Goal: Information Seeking & Learning: Check status

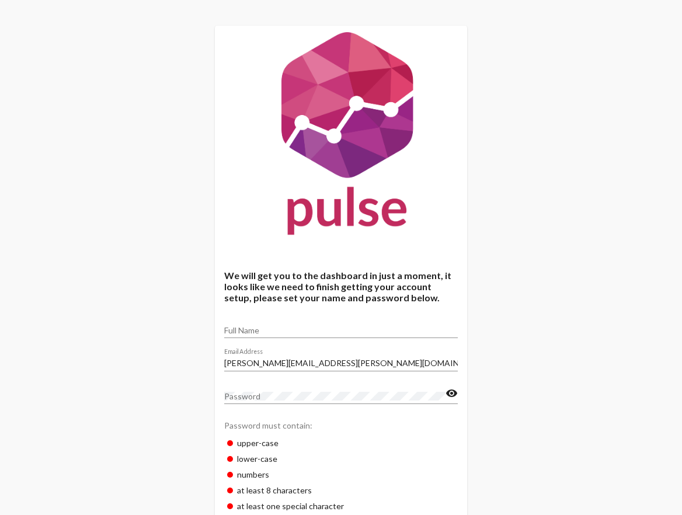
click at [278, 330] on input "Full Name" at bounding box center [341, 330] width 234 height 9
type input "[PERSON_NAME] [PERSON_NAME]"
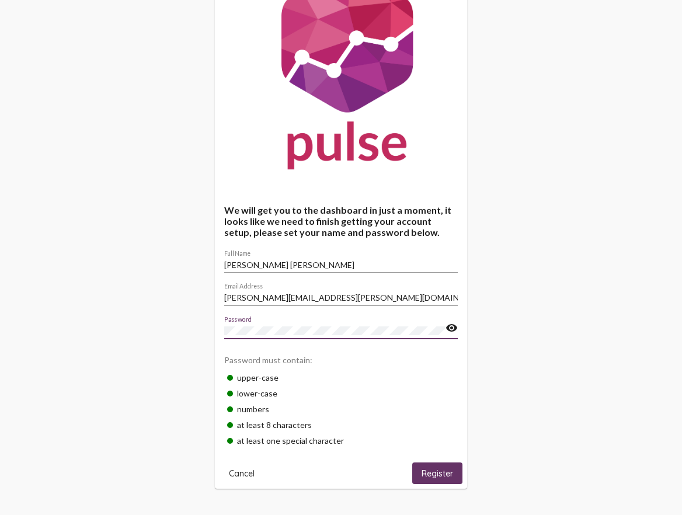
click at [439, 466] on button "Register" at bounding box center [437, 473] width 50 height 22
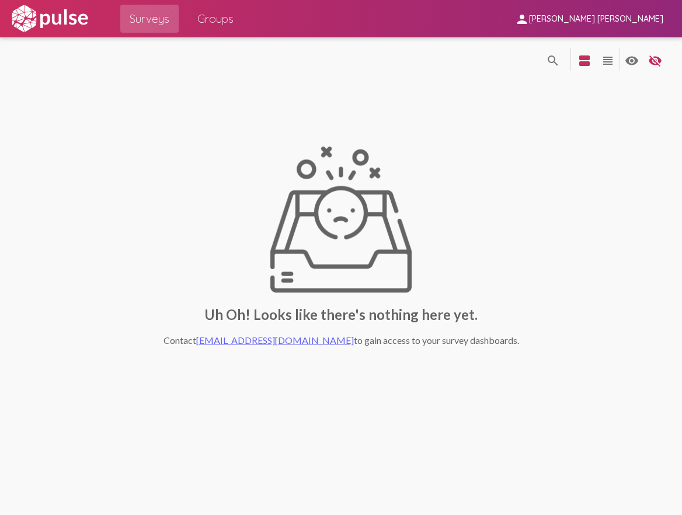
click at [214, 18] on span "Groups" at bounding box center [215, 18] width 36 height 21
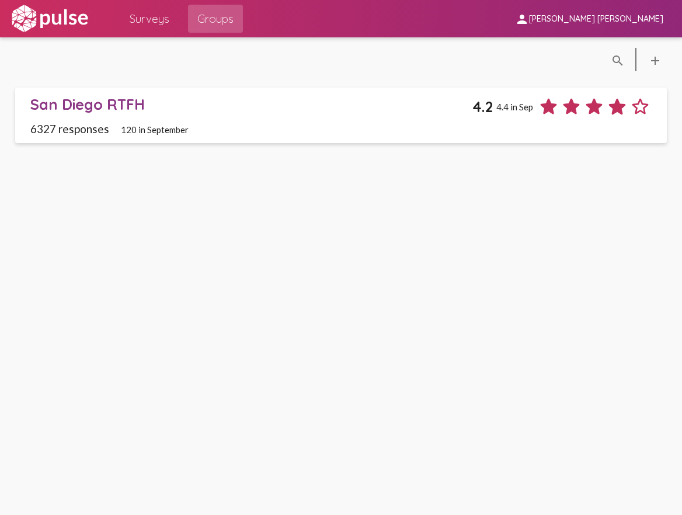
click at [177, 112] on div "San Diego RTFH" at bounding box center [251, 104] width 442 height 18
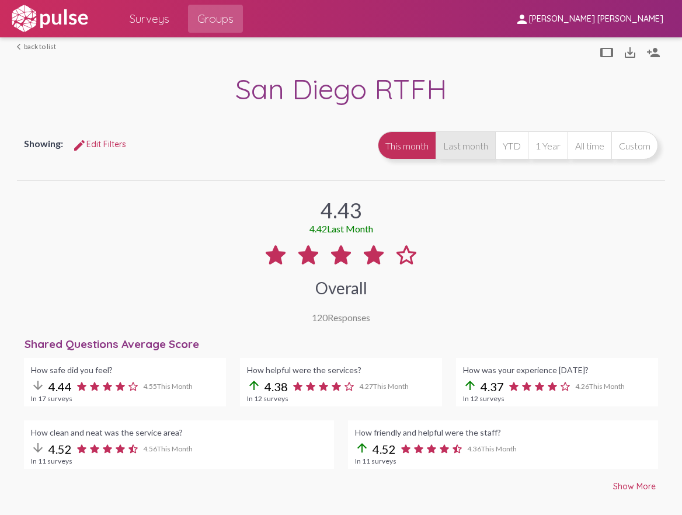
click at [469, 142] on button "Last month" at bounding box center [466, 145] width 60 height 28
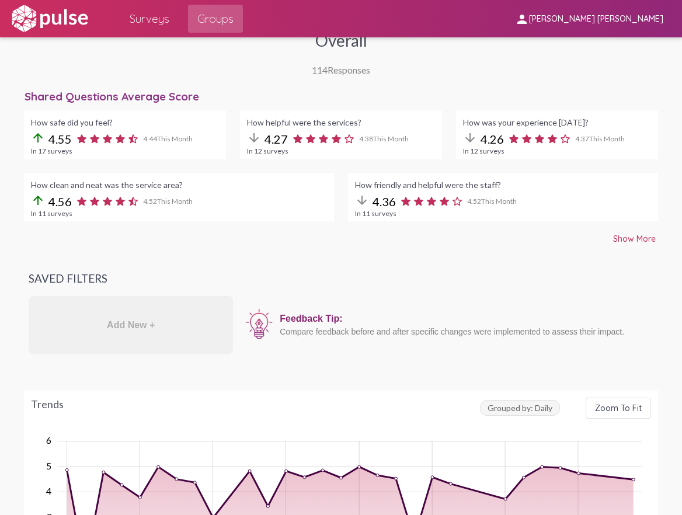
scroll to position [252, 0]
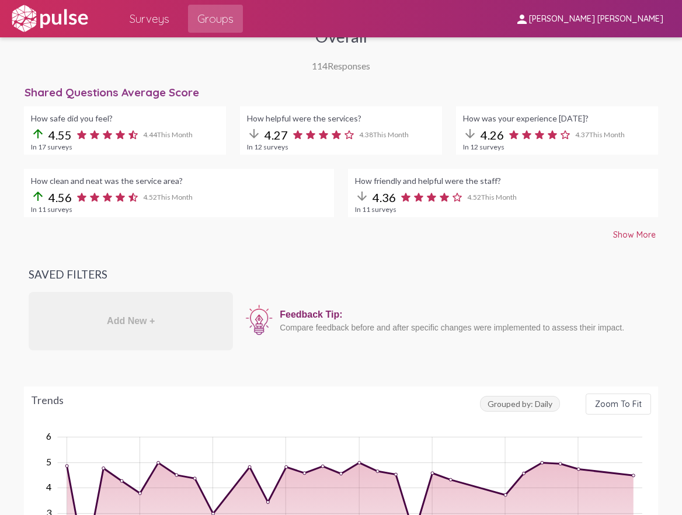
click at [619, 229] on span "Show More" at bounding box center [634, 234] width 43 height 11
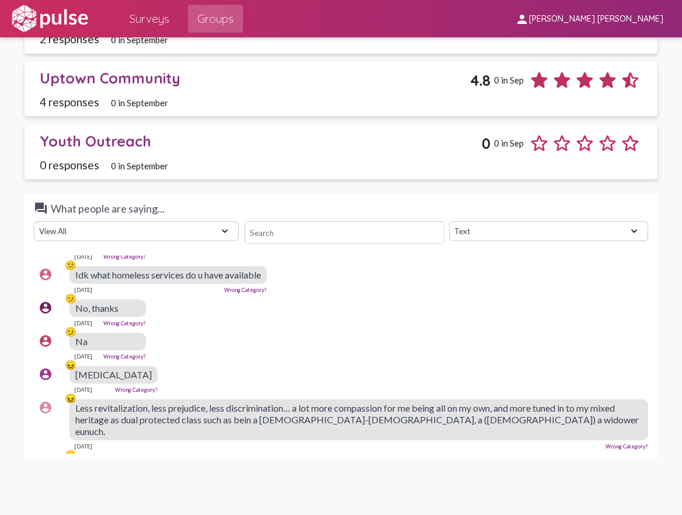
scroll to position [1088, 1]
